Goal: Task Accomplishment & Management: Manage account settings

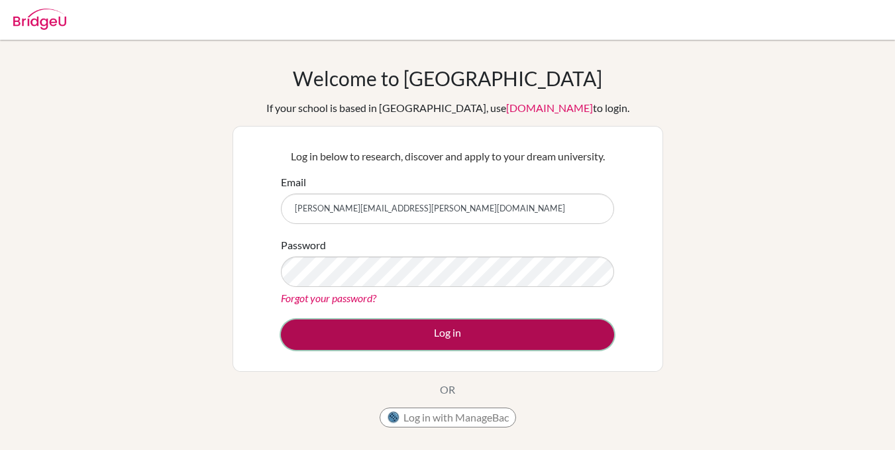
click at [521, 337] on button "Log in" at bounding box center [447, 334] width 333 height 30
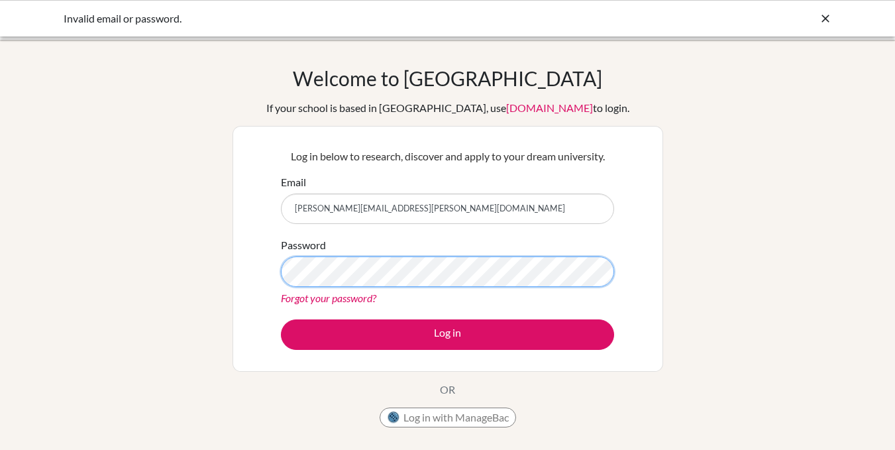
click at [281, 319] on button "Log in" at bounding box center [447, 334] width 333 height 30
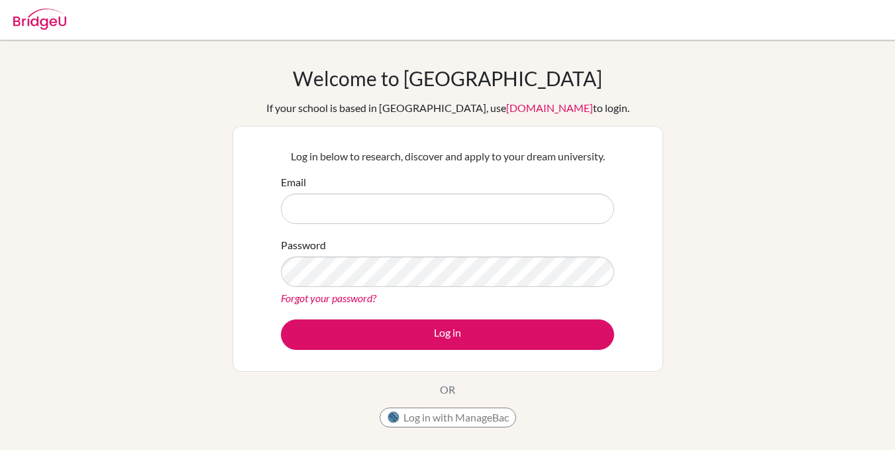
type input "[PERSON_NAME][EMAIL_ADDRESS][PERSON_NAME][DOMAIN_NAME]"
click at [596, 317] on form "Email andrew.amoah@icsghana.info Password Forgot your password? Log in" at bounding box center [447, 262] width 333 height 176
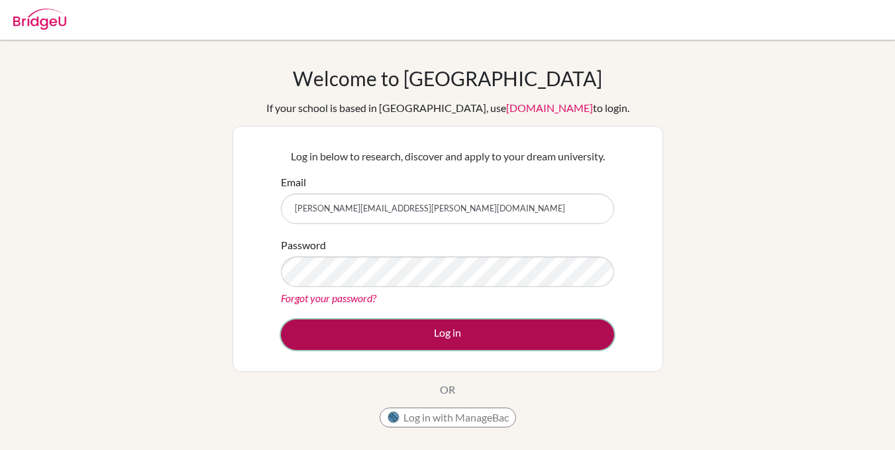
click at [577, 338] on button "Log in" at bounding box center [447, 334] width 333 height 30
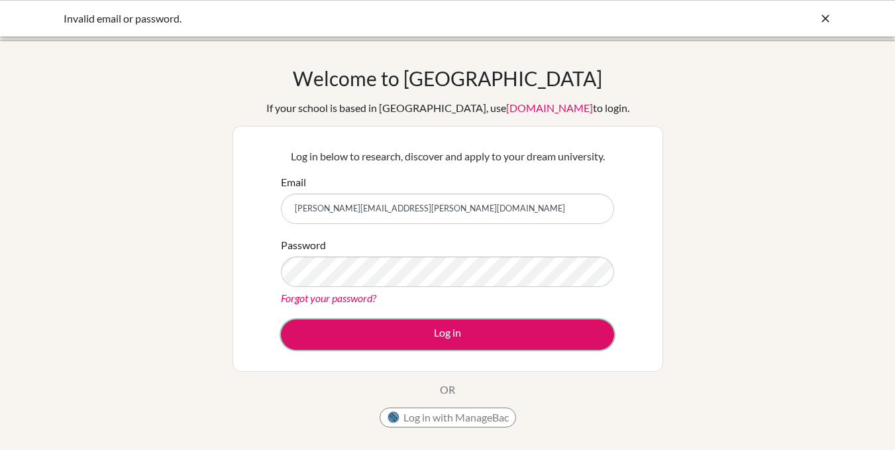
click at [577, 338] on button "Log in" at bounding box center [447, 334] width 333 height 30
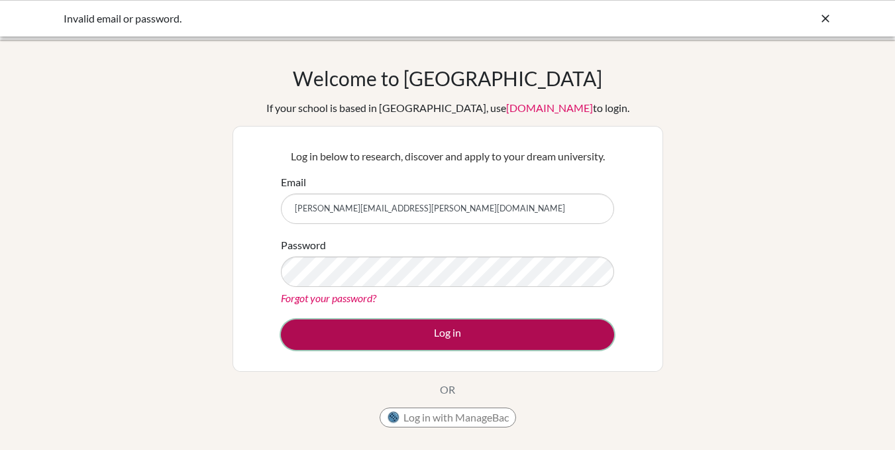
drag, startPoint x: 0, startPoint y: 0, endPoint x: 577, endPoint y: 338, distance: 668.6
click at [577, 338] on button "Log in" at bounding box center [447, 334] width 333 height 30
drag, startPoint x: 0, startPoint y: 0, endPoint x: 577, endPoint y: 338, distance: 668.6
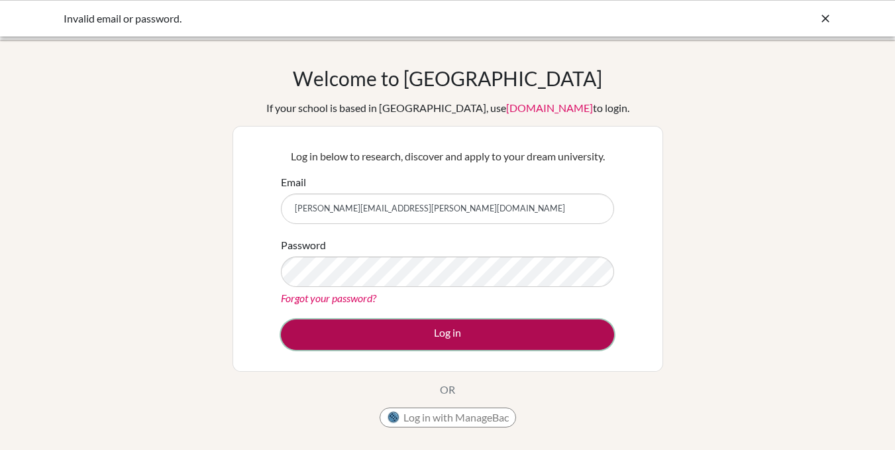
click at [577, 338] on button "Log in" at bounding box center [447, 334] width 333 height 30
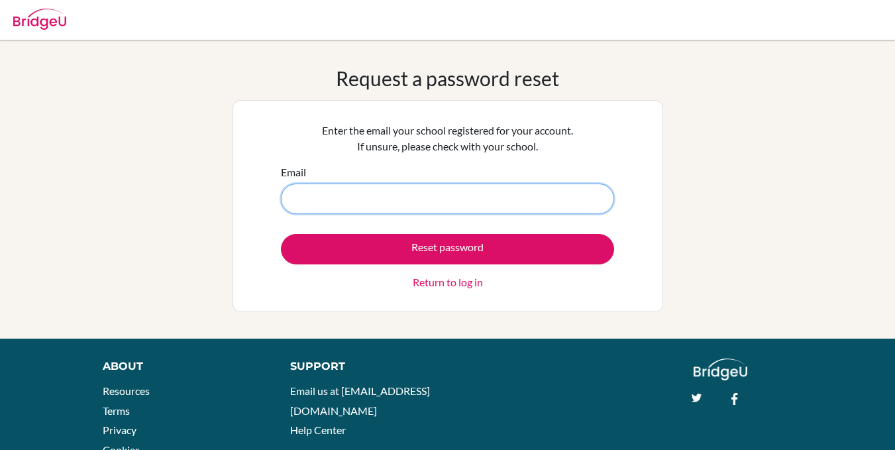
click at [407, 200] on input "Email" at bounding box center [447, 198] width 333 height 30
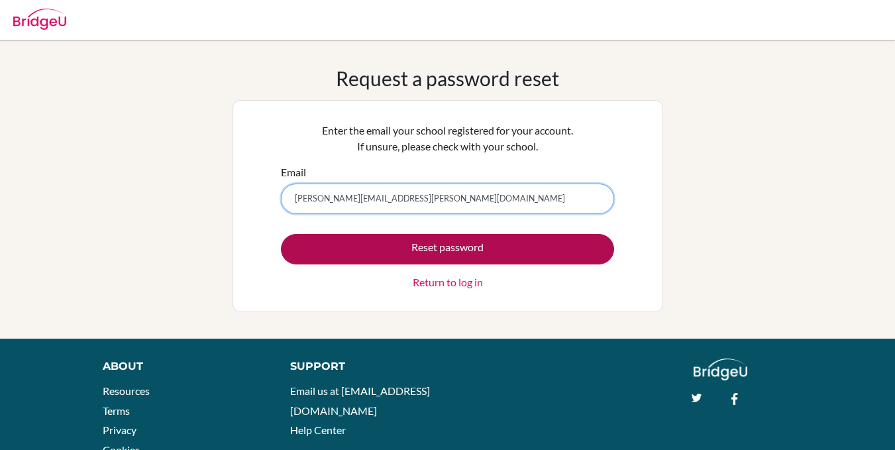
type input "[PERSON_NAME][EMAIL_ADDRESS][PERSON_NAME][DOMAIN_NAME]"
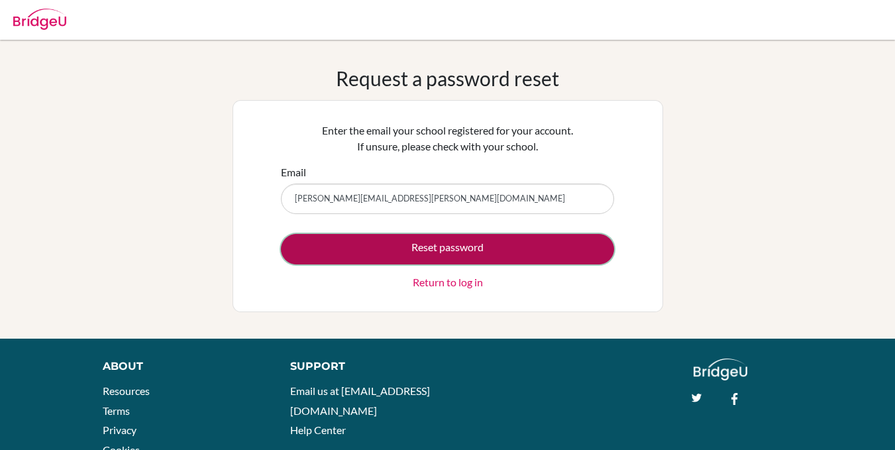
click at [582, 256] on button "Reset password" at bounding box center [447, 249] width 333 height 30
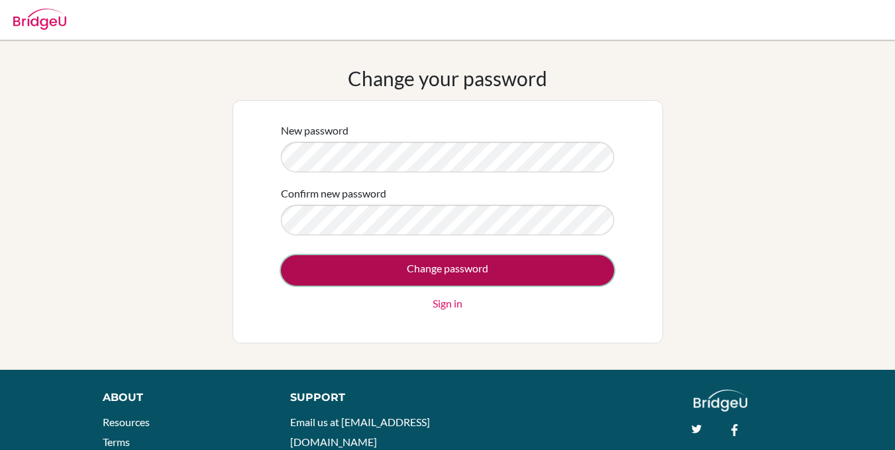
click at [291, 267] on input "Change password" at bounding box center [447, 270] width 333 height 30
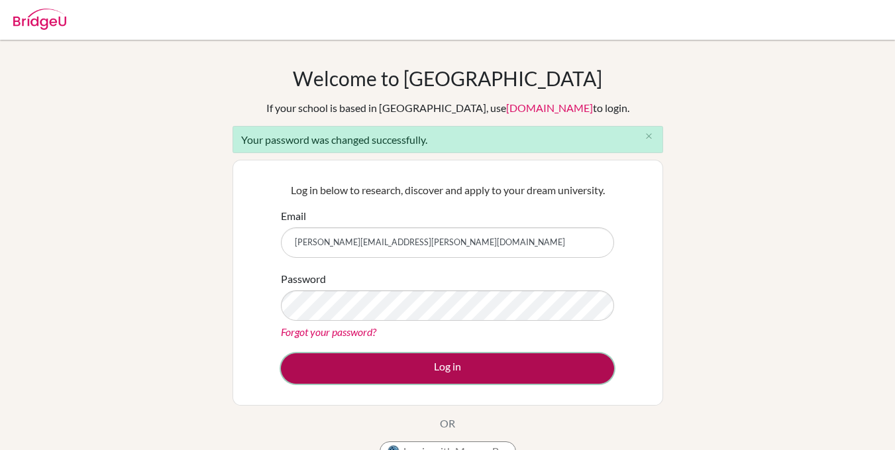
click at [517, 364] on button "Log in" at bounding box center [447, 368] width 333 height 30
